Goal: Transaction & Acquisition: Purchase product/service

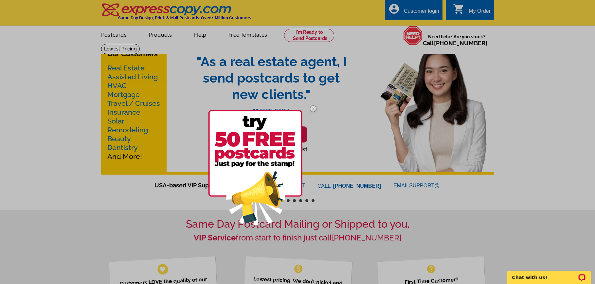
click at [136, 88] on div at bounding box center [297, 142] width 595 height 284
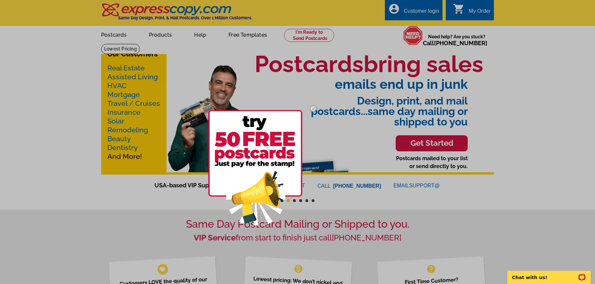
click at [312, 110] on img at bounding box center [313, 108] width 19 height 19
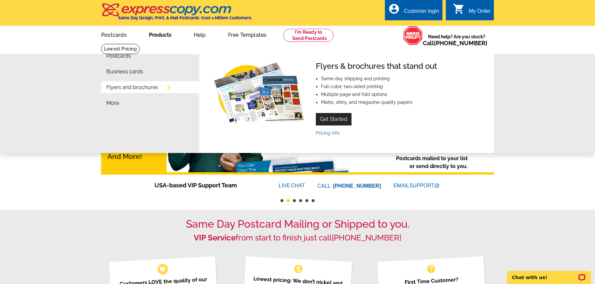
click at [332, 121] on link "Get Started" at bounding box center [334, 119] width 36 height 12
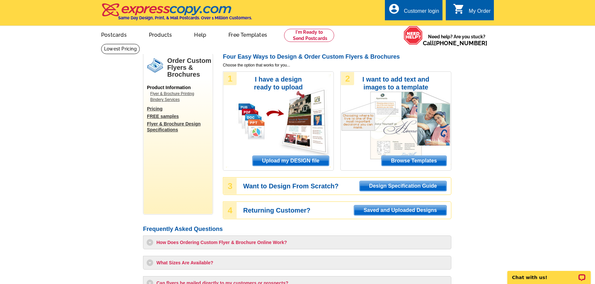
click at [291, 161] on span "Upload my DESIGN file" at bounding box center [291, 161] width 76 height 10
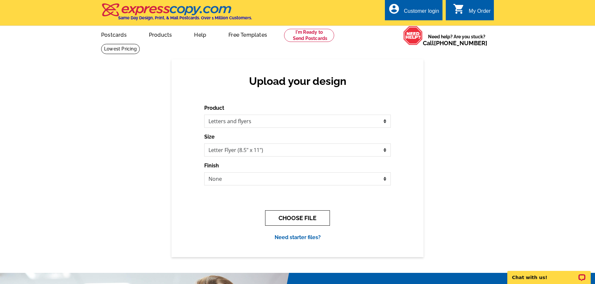
click at [287, 219] on button "CHOOSE FILE" at bounding box center [297, 217] width 65 height 15
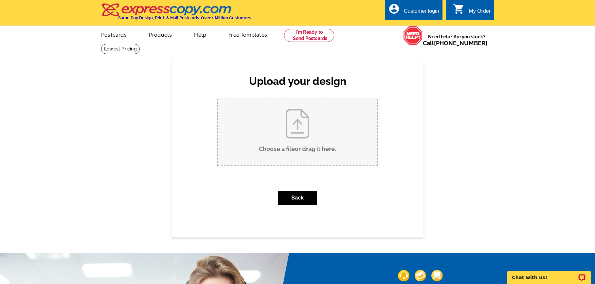
click at [305, 144] on input "Choose a file or drag it here ." at bounding box center [297, 132] width 159 height 66
type input "C:\fakepath\MB Eng.pdf"
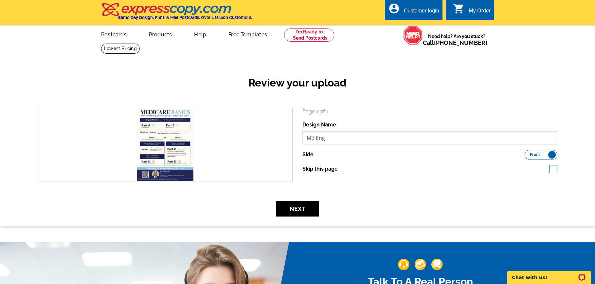
click at [550, 155] on label "Front Back" at bounding box center [540, 155] width 33 height 10
click at [528, 153] on input "Front Back" at bounding box center [528, 153] width 0 height 0
click at [532, 155] on label "Front Back" at bounding box center [540, 155] width 33 height 10
click at [528, 153] on input "Front Back" at bounding box center [528, 153] width 0 height 0
click at [301, 209] on button "Next" at bounding box center [297, 208] width 43 height 15
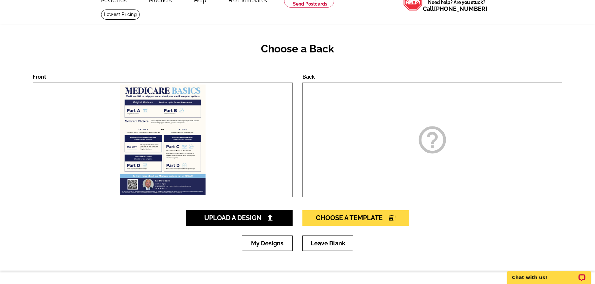
scroll to position [35, 0]
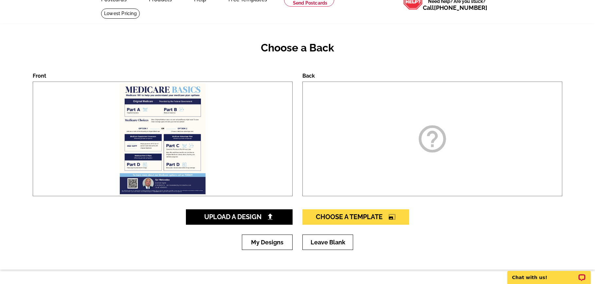
click at [447, 136] on icon "help_outline" at bounding box center [432, 138] width 33 height 33
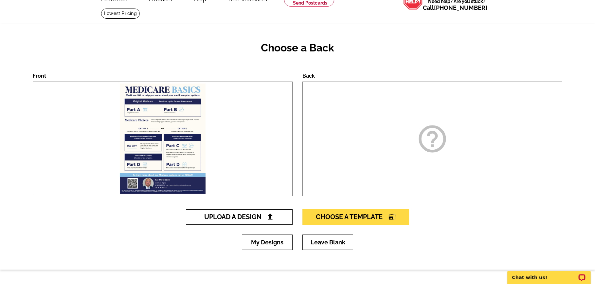
click at [255, 216] on span "Upload A Design" at bounding box center [239, 217] width 70 height 8
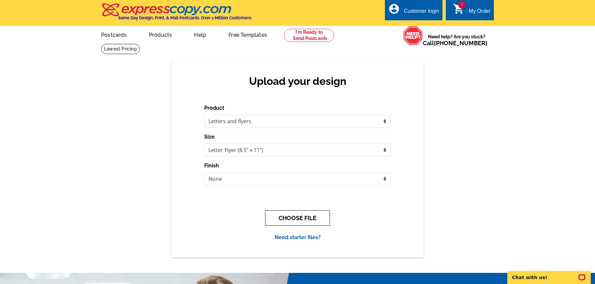
click at [297, 218] on button "CHOOSE FILE" at bounding box center [297, 217] width 65 height 15
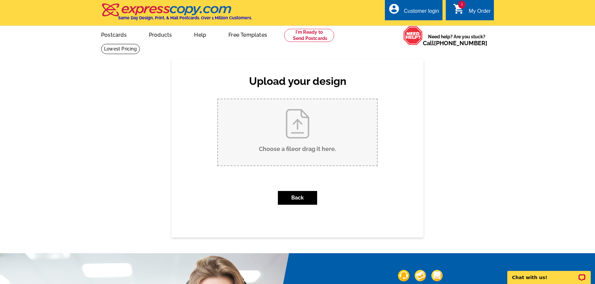
click at [303, 154] on input "Choose a file or drag it here ." at bounding box center [297, 132] width 159 height 66
type input "C:\fakepath\MB SPN.pdf"
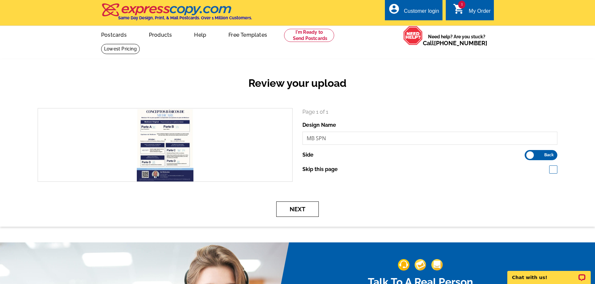
click at [310, 208] on button "Next" at bounding box center [297, 208] width 43 height 15
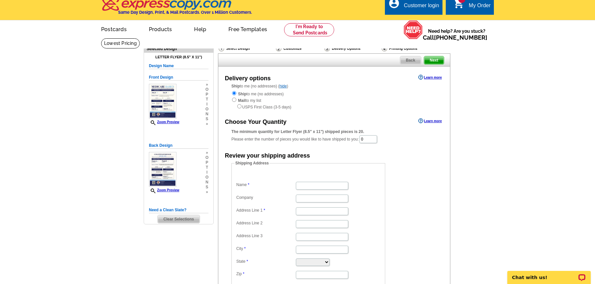
scroll to position [5, 0]
drag, startPoint x: 372, startPoint y: 139, endPoint x: 365, endPoint y: 139, distance: 7.2
click at [365, 139] on input "0" at bounding box center [368, 139] width 18 height 8
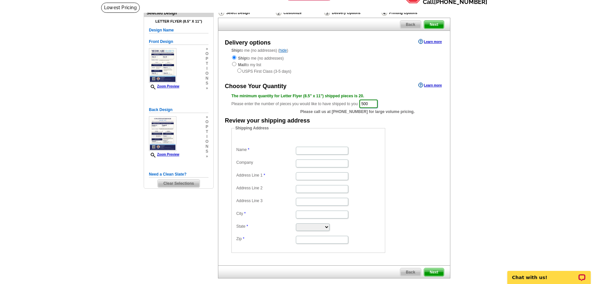
scroll to position [42, 0]
type input "500"
type input "John"
type input "Smith"
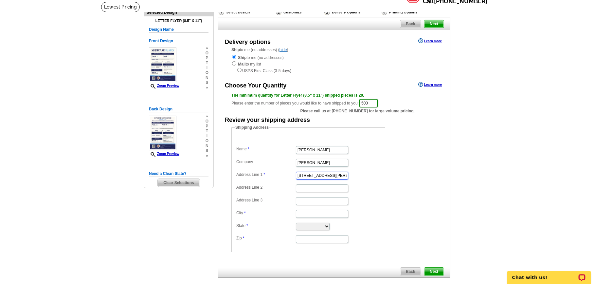
type input "320 Harding ST"
type input "San Fernando"
select select "CA"
type input "91340"
click at [438, 267] on span "Next" at bounding box center [434, 271] width 20 height 8
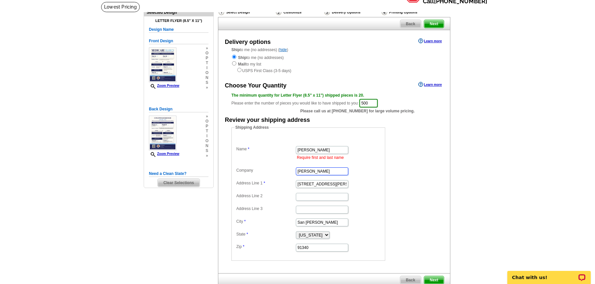
drag, startPoint x: 311, startPoint y: 170, endPoint x: 292, endPoint y: 168, distance: 19.1
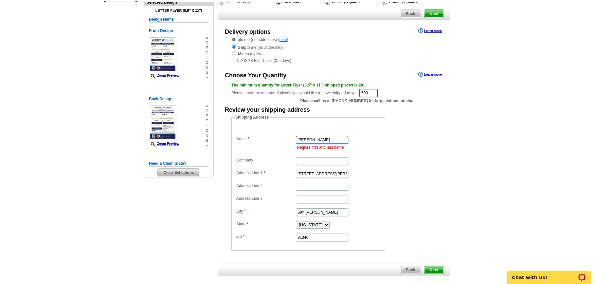
scroll to position [60, 0]
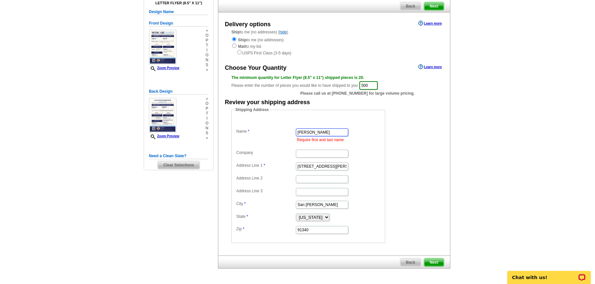
type input "John Smith"
click at [436, 260] on span "Next" at bounding box center [434, 262] width 20 height 8
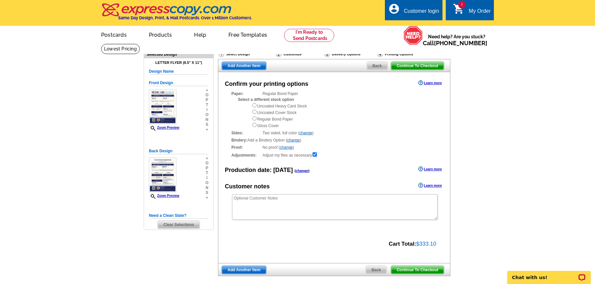
click at [256, 118] on input "radio" at bounding box center [254, 118] width 4 height 4
radio input "true"
